Goal: Task Accomplishment & Management: Complete application form

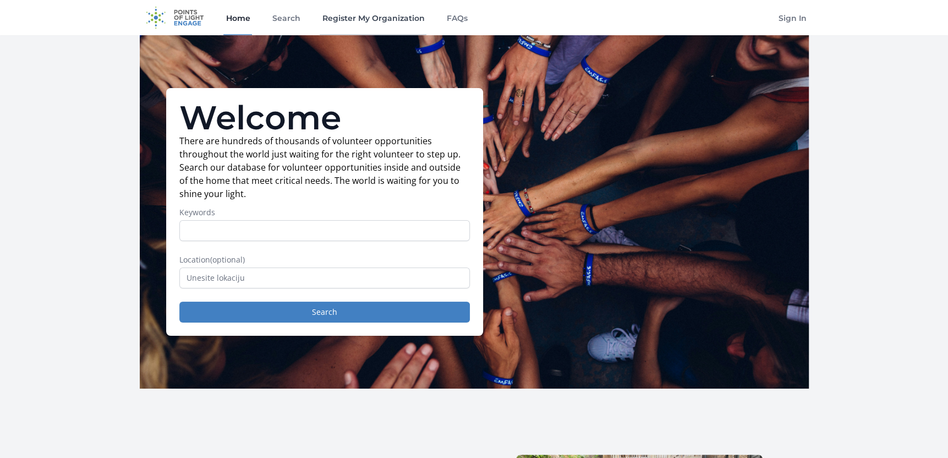
click at [396, 12] on link "Register My Organization" at bounding box center [373, 17] width 107 height 35
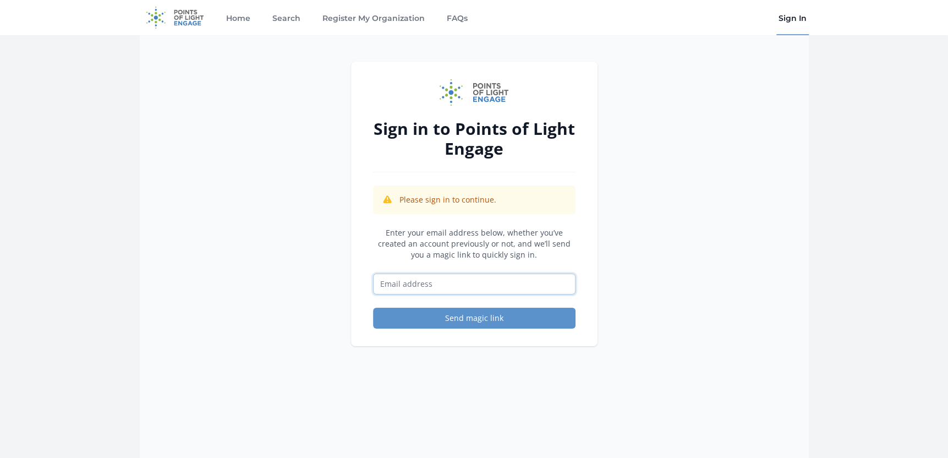
click at [423, 282] on input "Email address" at bounding box center [474, 284] width 203 height 21
type input "igorradic222@gmail.com"
click at [457, 318] on button "Send magic link" at bounding box center [474, 318] width 203 height 21
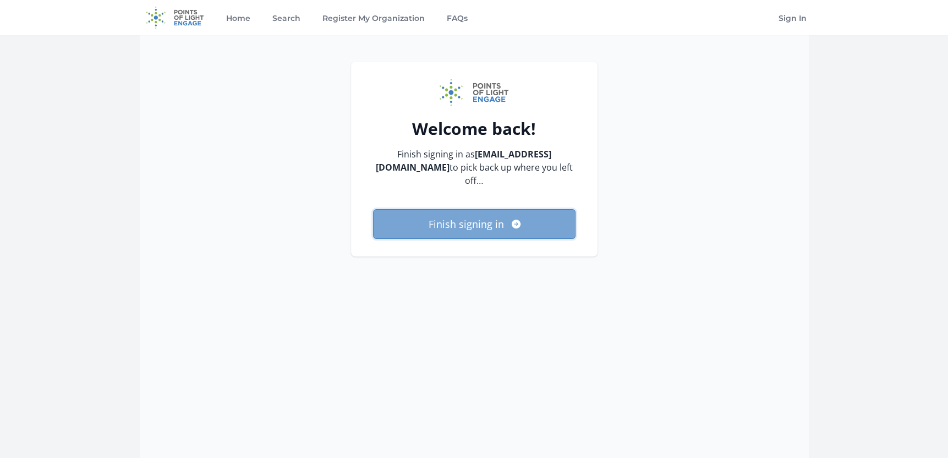
click at [494, 214] on button "Finish signing in" at bounding box center [474, 224] width 203 height 30
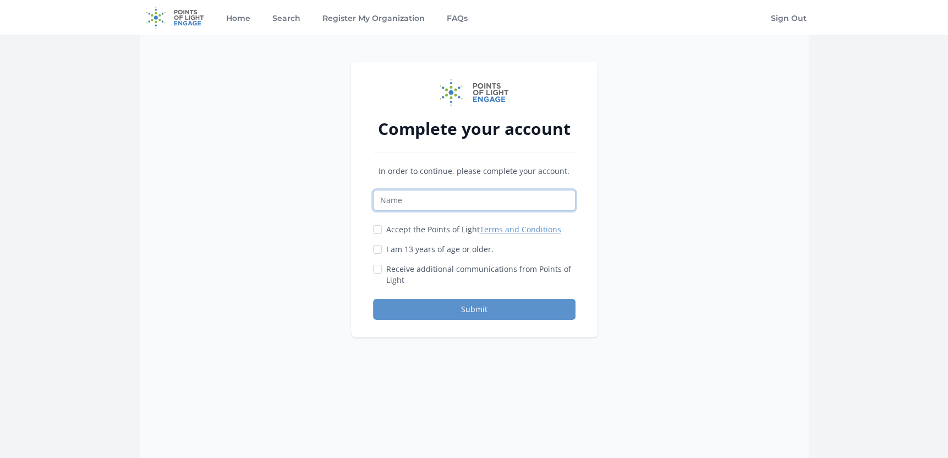
click at [447, 207] on input "Name" at bounding box center [474, 200] width 203 height 21
type input "[PERSON_NAME]"
click at [374, 227] on input "Accept the Points of Light Terms and Conditions" at bounding box center [377, 229] width 9 height 9
checkbox input "true"
click at [373, 244] on div at bounding box center [377, 249] width 9 height 11
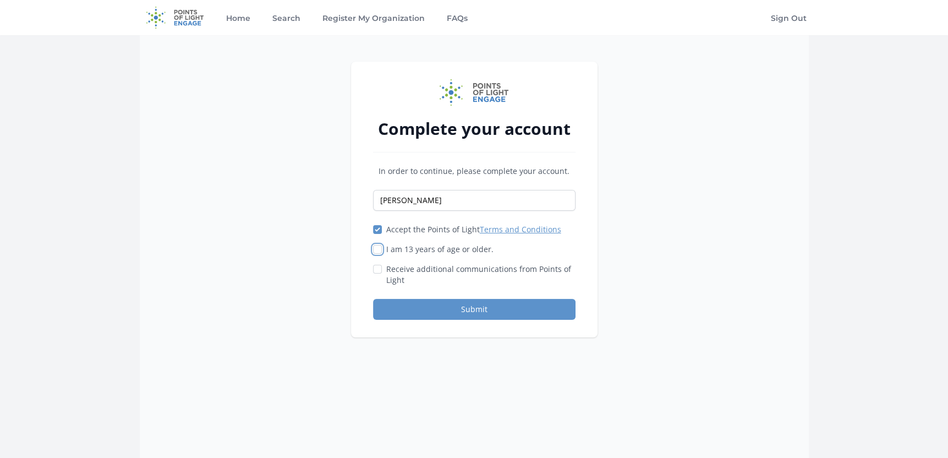
click at [375, 247] on input "I am 13 years of age or older." at bounding box center [377, 249] width 9 height 9
checkbox input "true"
click at [473, 310] on button "Submit" at bounding box center [474, 309] width 203 height 21
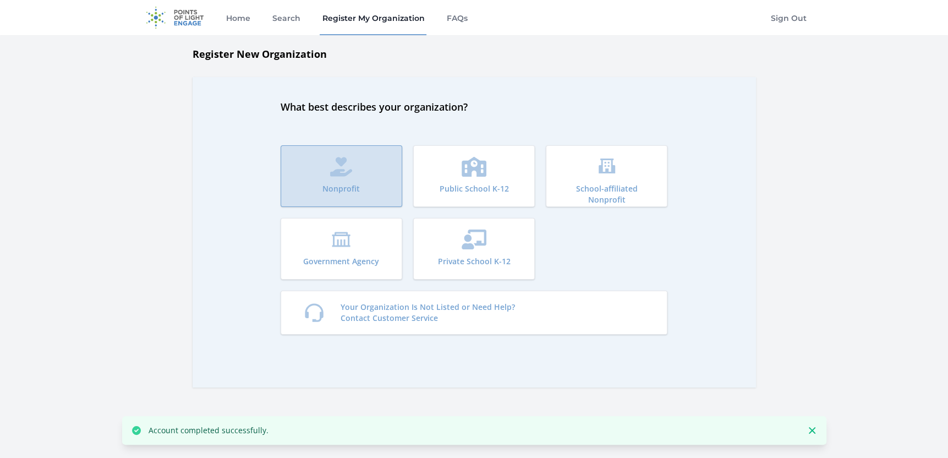
click at [360, 186] on button "Nonprofit" at bounding box center [342, 176] width 122 height 62
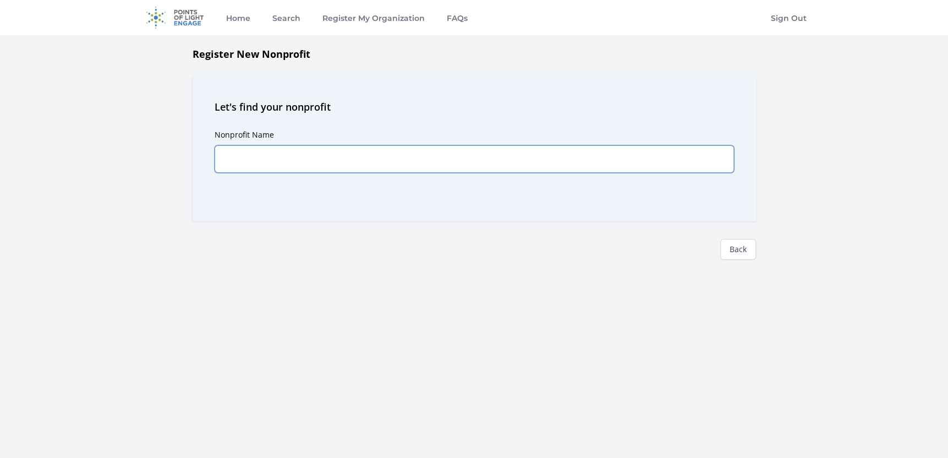
click at [336, 168] on input "Nonprofit Name" at bounding box center [475, 159] width 520 height 28
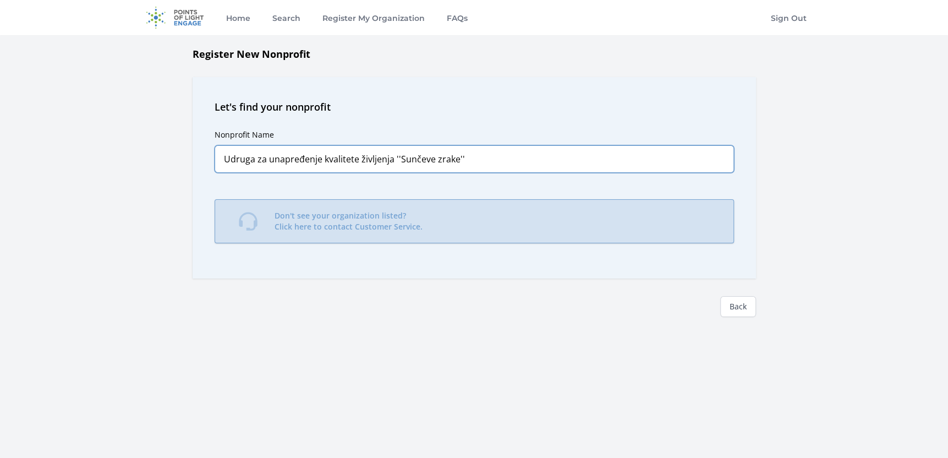
type input "Udruga za unapređenje kvalitete življenja ''Sunčeve zrake''"
click at [418, 221] on p "Don't see your organization listed? Click here to contact Customer Service." at bounding box center [349, 221] width 148 height 22
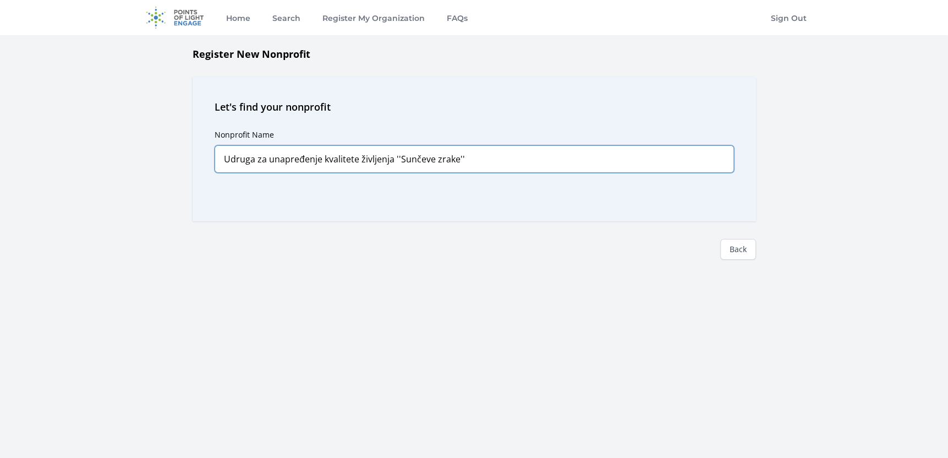
drag, startPoint x: 489, startPoint y: 162, endPoint x: 274, endPoint y: 157, distance: 215.3
click at [274, 157] on input "Udruga za unapređenje kvalitete življenja ''Sunčeve zrake''" at bounding box center [475, 159] width 520 height 28
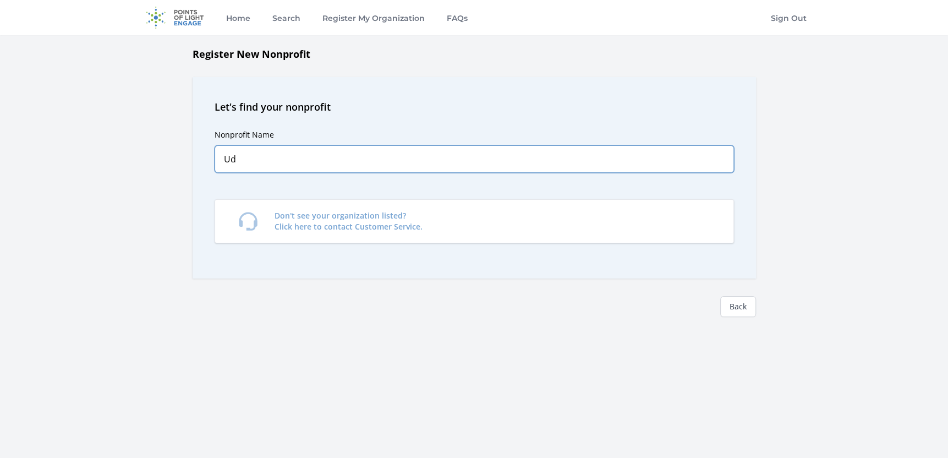
type input "U"
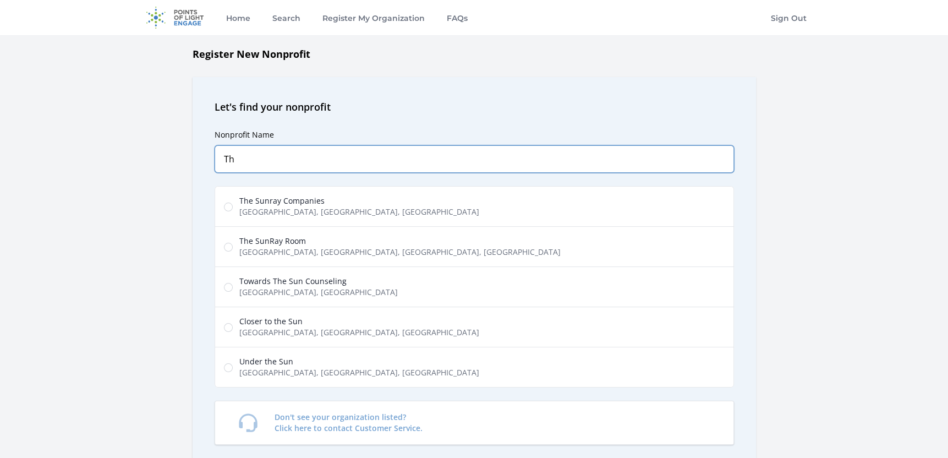
type input "T"
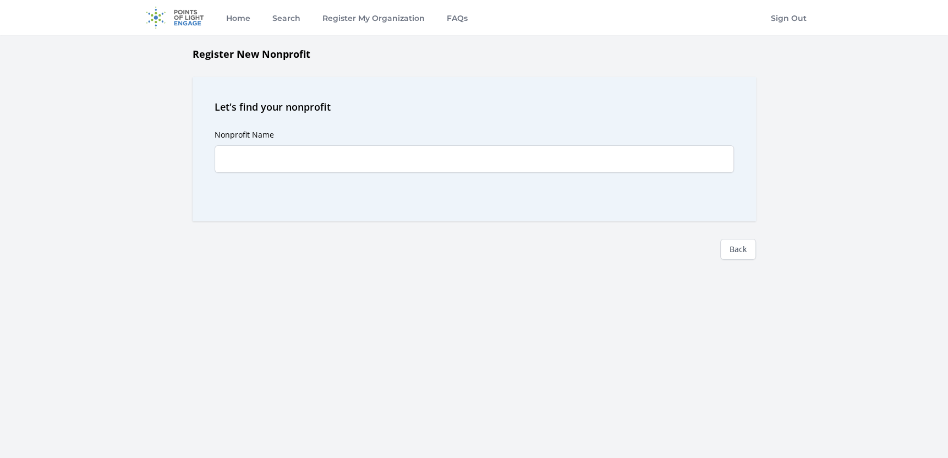
click at [295, 144] on div "Nonprofit Name Predictions" at bounding box center [475, 156] width 520 height 85
click at [292, 159] on input "Nonprofit Name" at bounding box center [475, 159] width 520 height 28
